Goal: Navigation & Orientation: Understand site structure

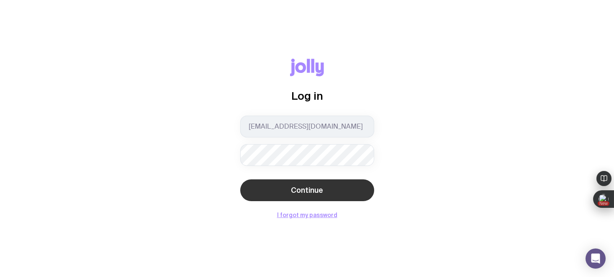
click at [277, 189] on button "Continue" at bounding box center [307, 190] width 134 height 22
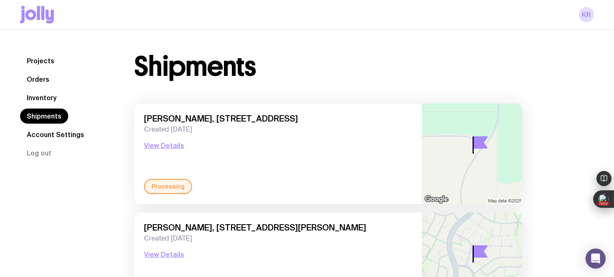
click at [44, 99] on link "Inventory" at bounding box center [41, 97] width 43 height 15
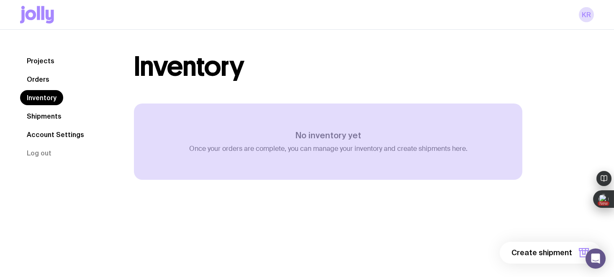
click at [34, 79] on link "Orders" at bounding box center [38, 79] width 36 height 15
